Goal: Check status: Check status

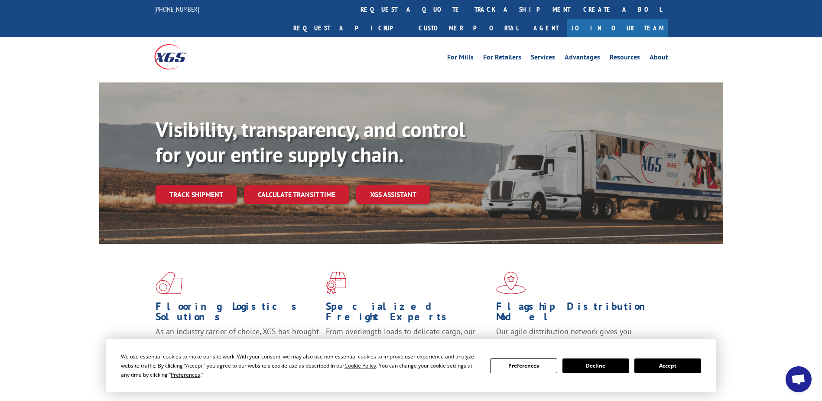
scroll to position [3664, 0]
drag, startPoint x: 199, startPoint y: 175, endPoint x: 195, endPoint y: 179, distance: 6.4
click at [199, 185] on link "Track shipment" at bounding box center [196, 194] width 81 height 18
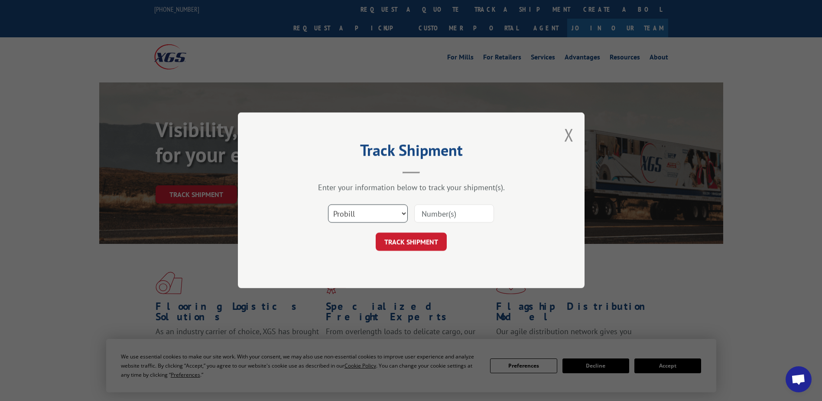
click at [339, 216] on select "Select category... Probill BOL PO" at bounding box center [368, 214] width 80 height 18
select select "po"
click at [328, 205] on select "Select category... Probill BOL PO" at bounding box center [368, 214] width 80 height 18
paste input "23518313"
type input "23518313"
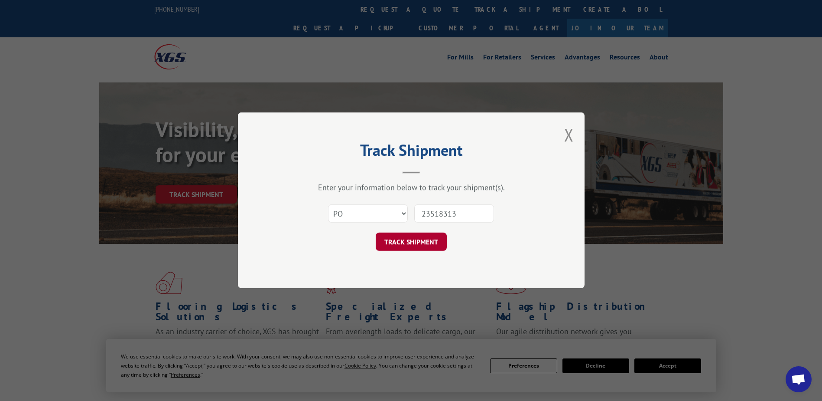
click at [396, 235] on button "TRACK SHIPMENT" at bounding box center [411, 242] width 71 height 18
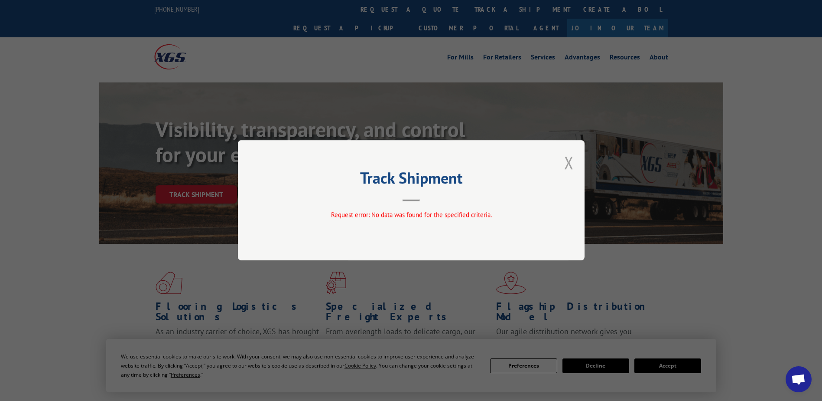
click at [572, 164] on button "Close modal" at bounding box center [569, 162] width 10 height 23
